Goal: Transaction & Acquisition: Purchase product/service

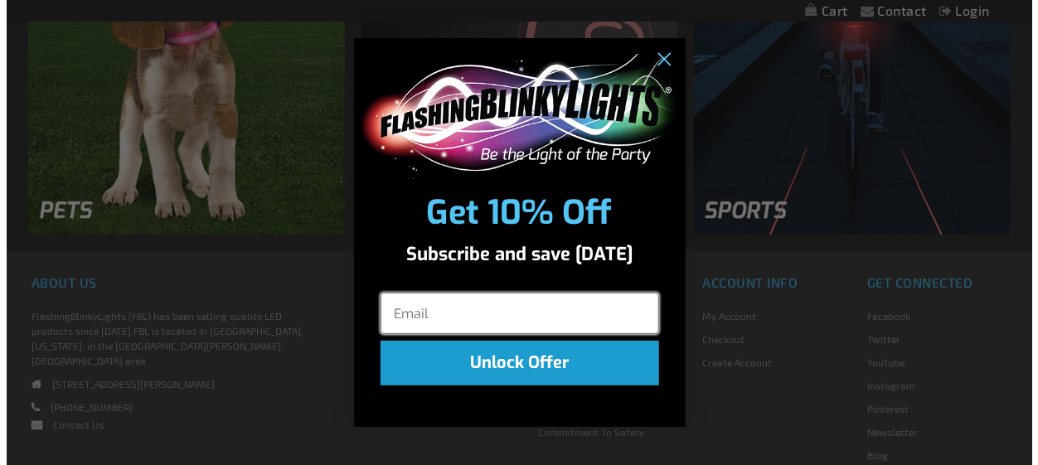
scroll to position [2591, 0]
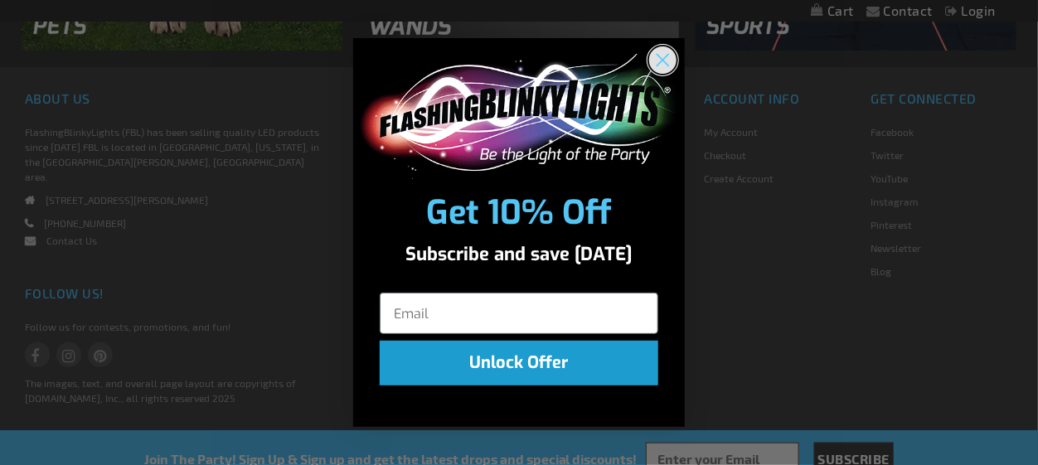
click at [666, 66] on circle "Close dialog" at bounding box center [662, 59] width 27 height 27
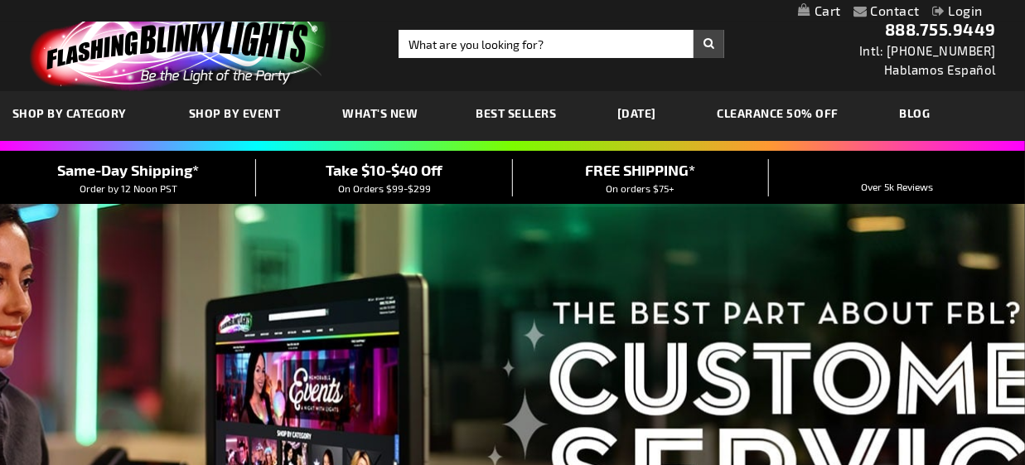
scroll to position [0, 0]
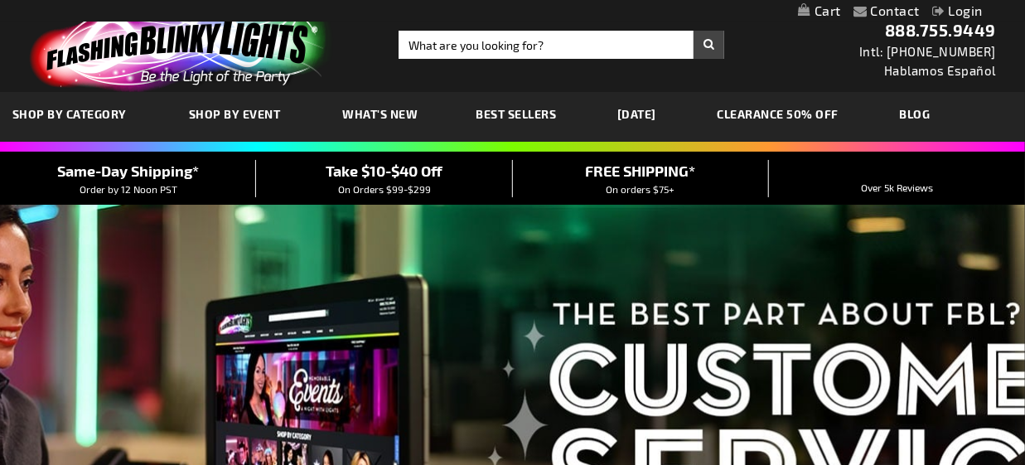
click at [632, 115] on link "[DATE]" at bounding box center [637, 114] width 64 height 56
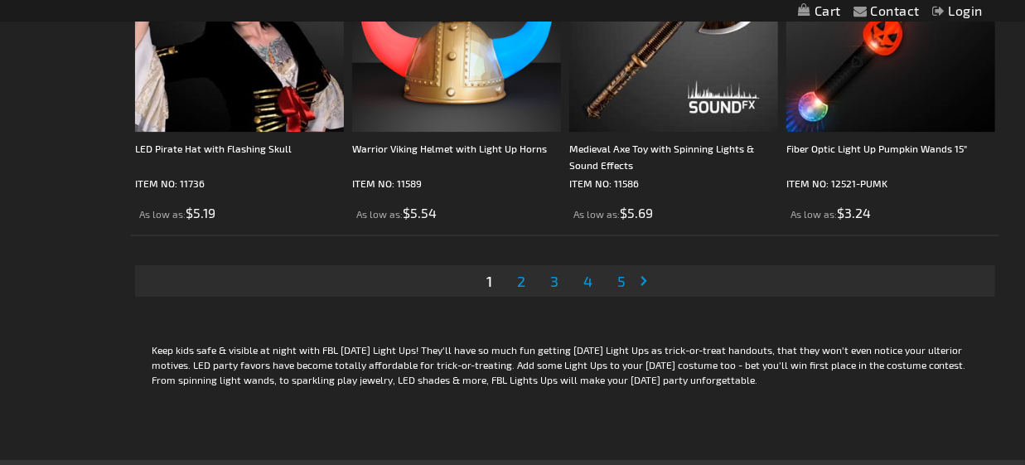
scroll to position [5057, 0]
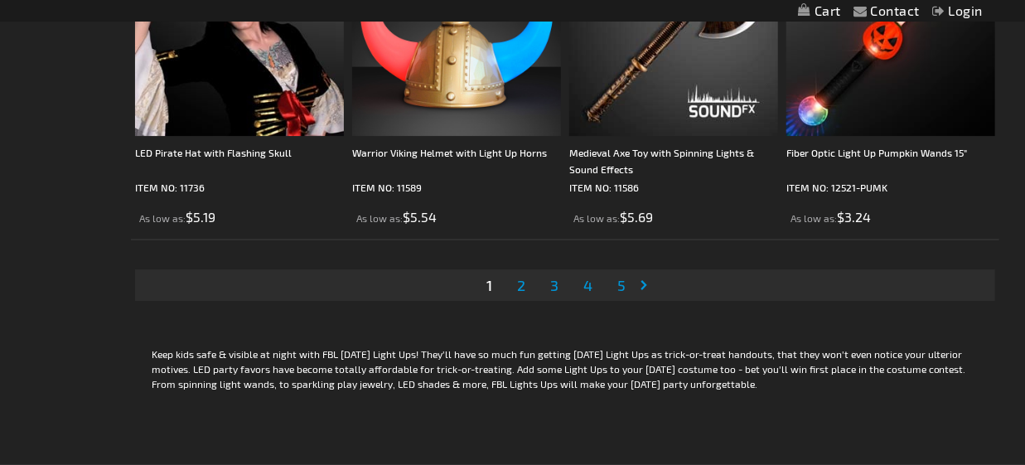
click at [517, 286] on span "2" at bounding box center [521, 285] width 8 height 18
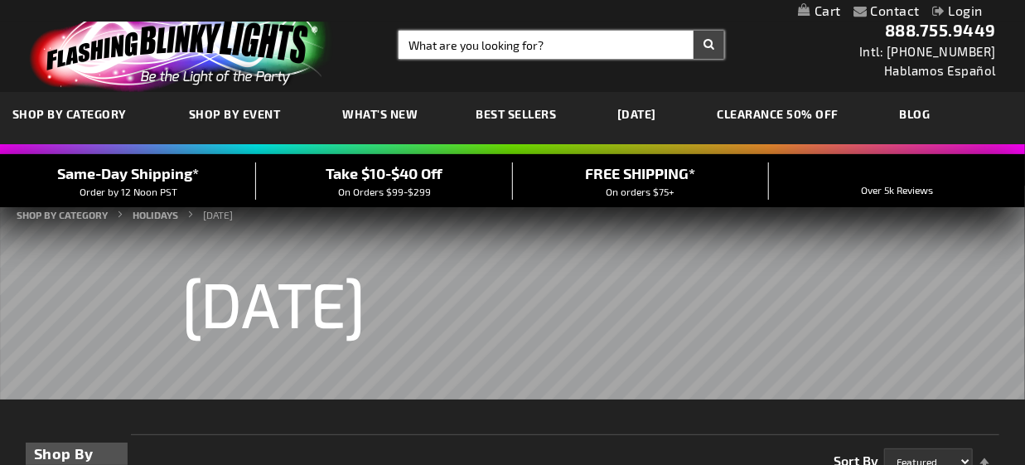
click at [531, 46] on input "Search" at bounding box center [562, 45] width 326 height 28
type input "bucket"
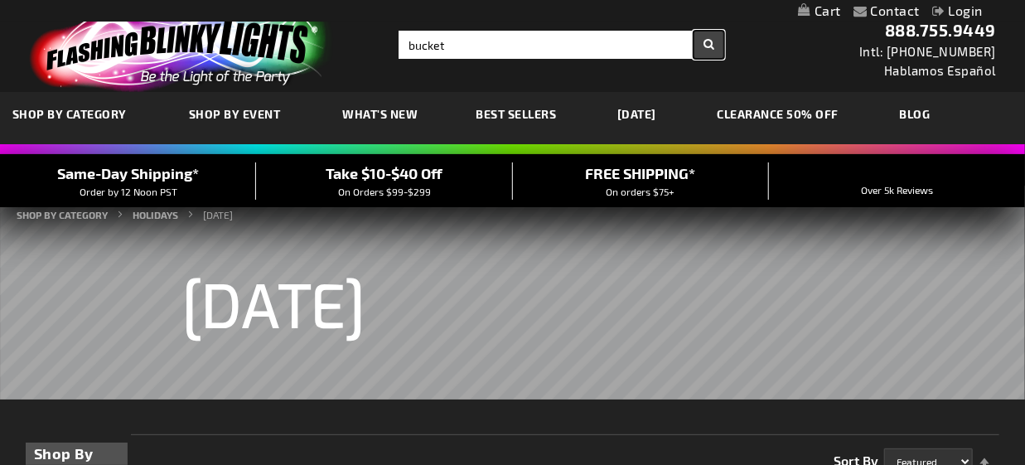
click at [708, 45] on button "Search" at bounding box center [709, 45] width 31 height 28
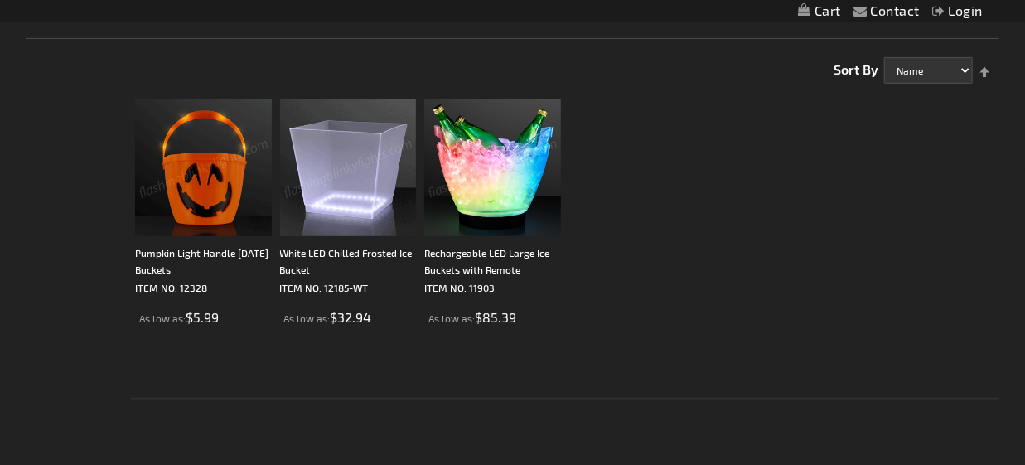
click at [236, 160] on img at bounding box center [203, 167] width 137 height 137
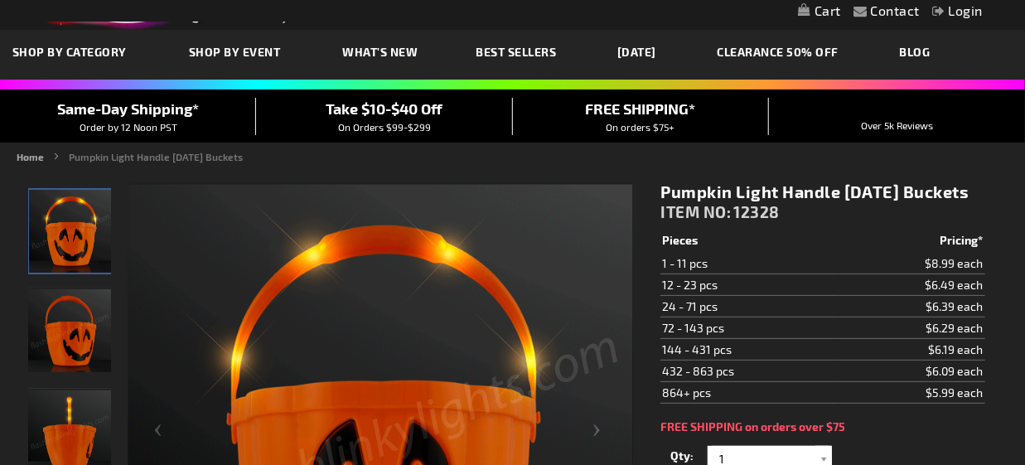
scroll to position [83, 0]
